Goal: Transaction & Acquisition: Purchase product/service

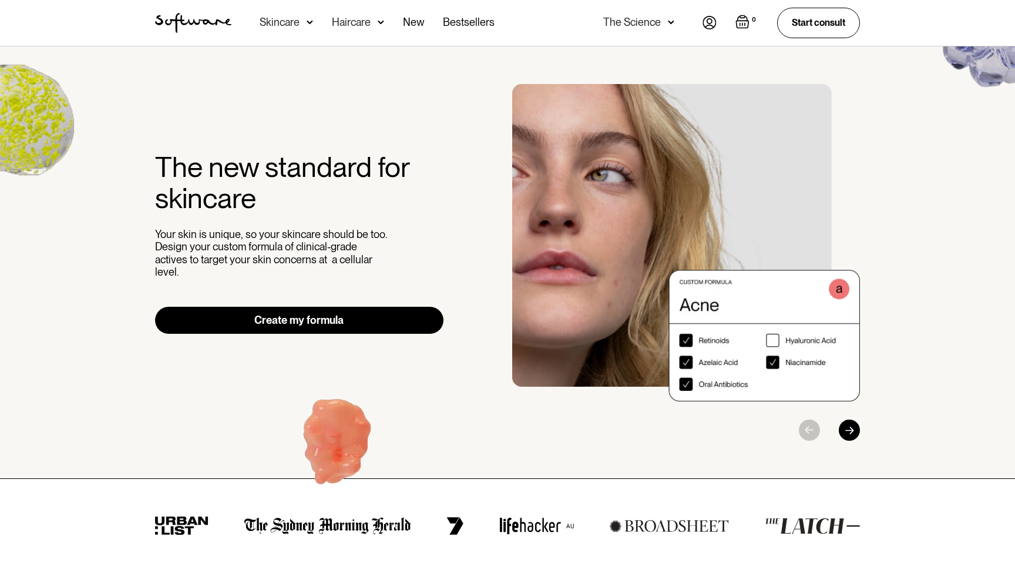
click at [288, 26] on div "Skincare" at bounding box center [280, 22] width 40 height 12
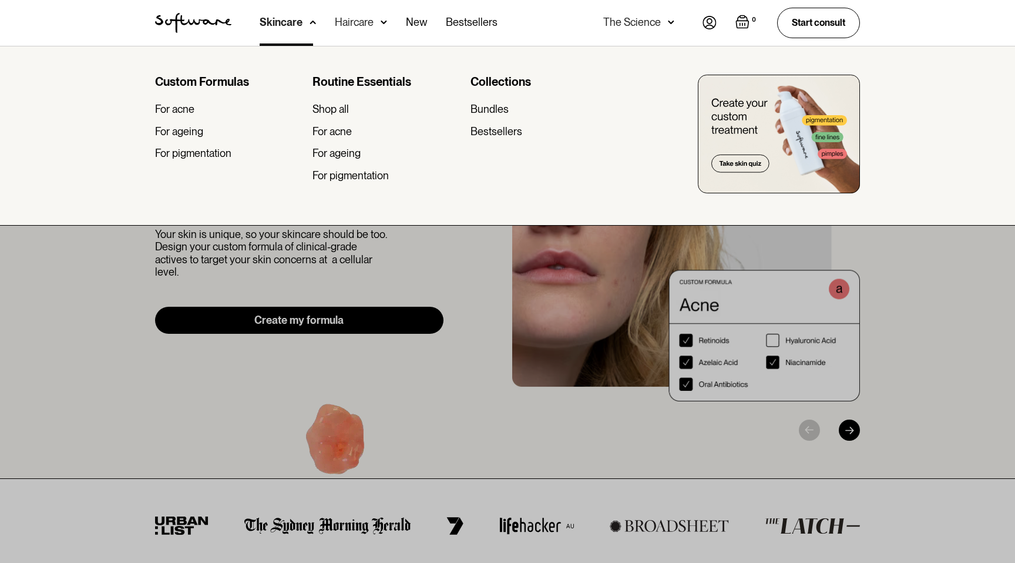
click at [303, 26] on div "Haircare" at bounding box center [281, 22] width 43 height 12
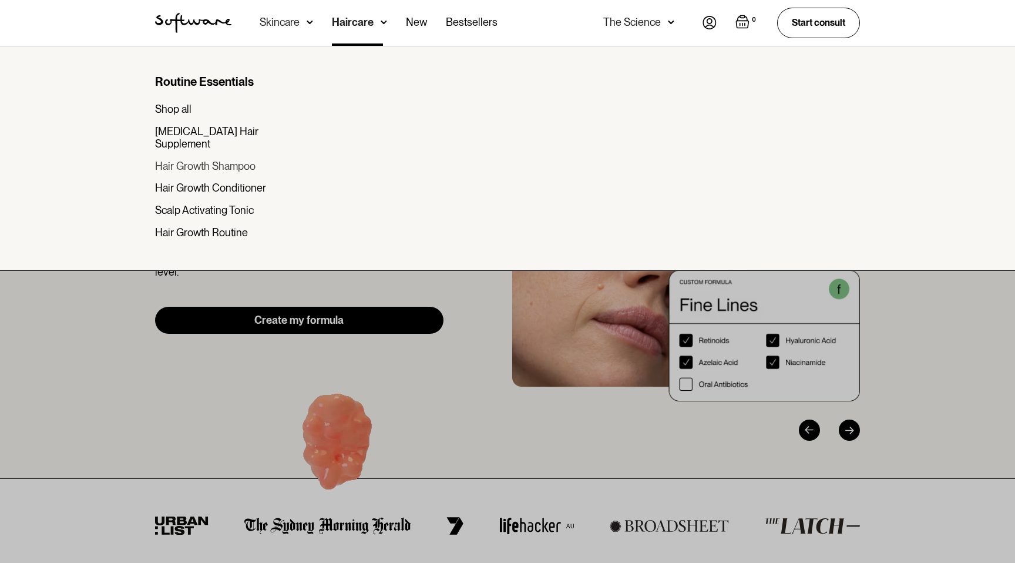
click at [187, 160] on div "Hair Growth Shampoo" at bounding box center [205, 166] width 100 height 13
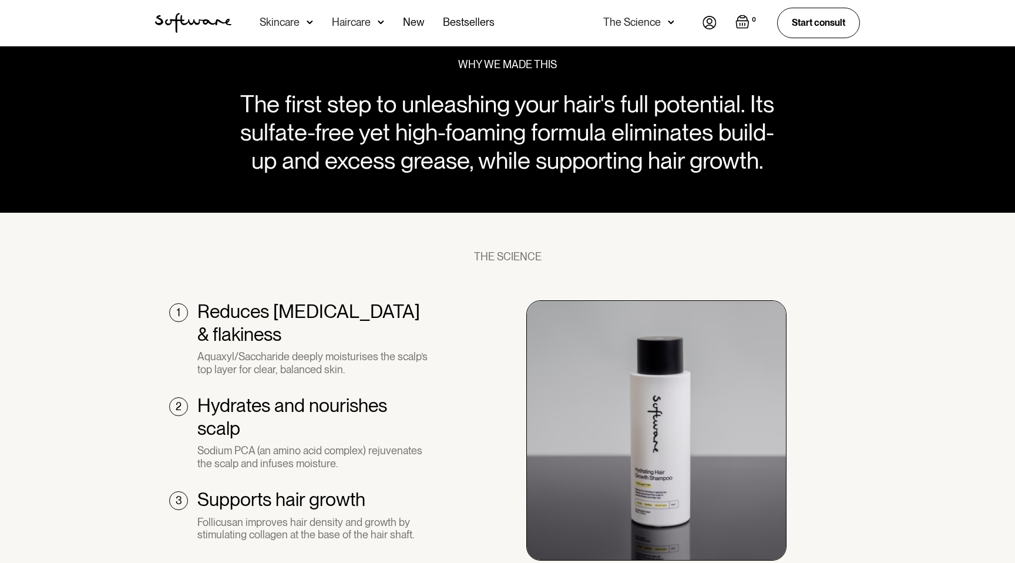
scroll to position [582, 0]
